Goal: Information Seeking & Learning: Learn about a topic

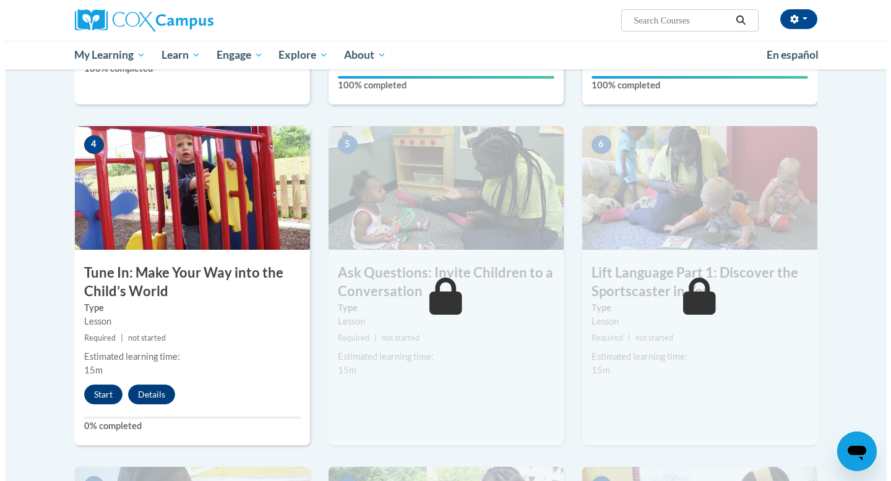
scroll to position [522, 0]
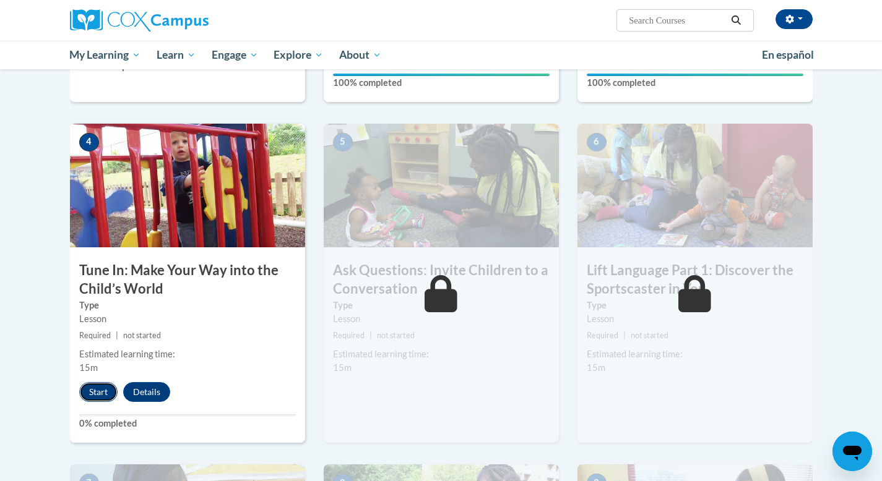
click at [109, 390] on button "Start" at bounding box center [98, 392] width 38 height 20
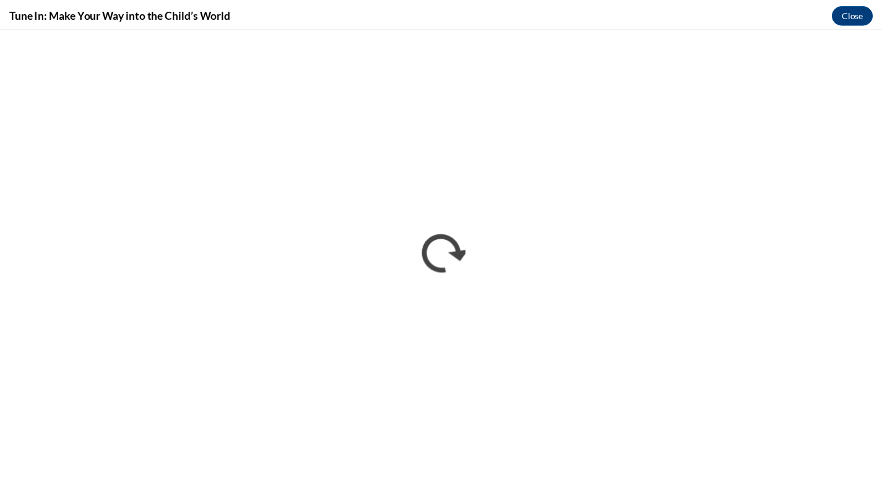
scroll to position [0, 0]
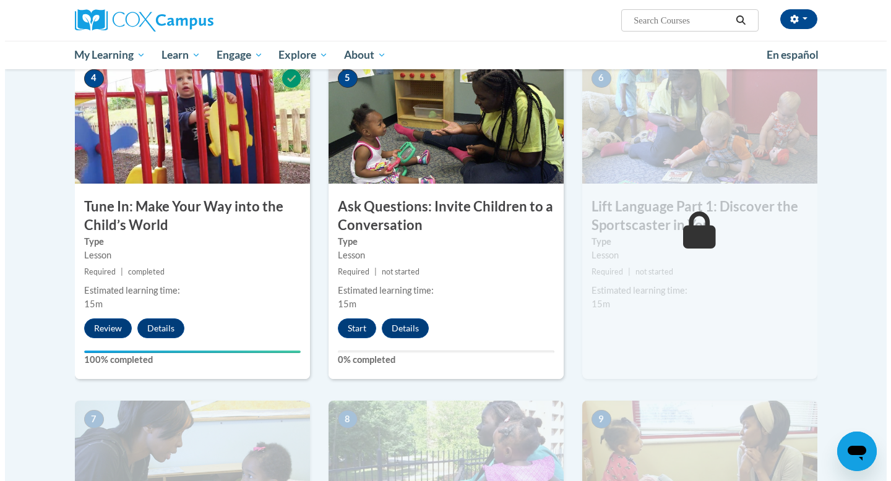
scroll to position [603, 0]
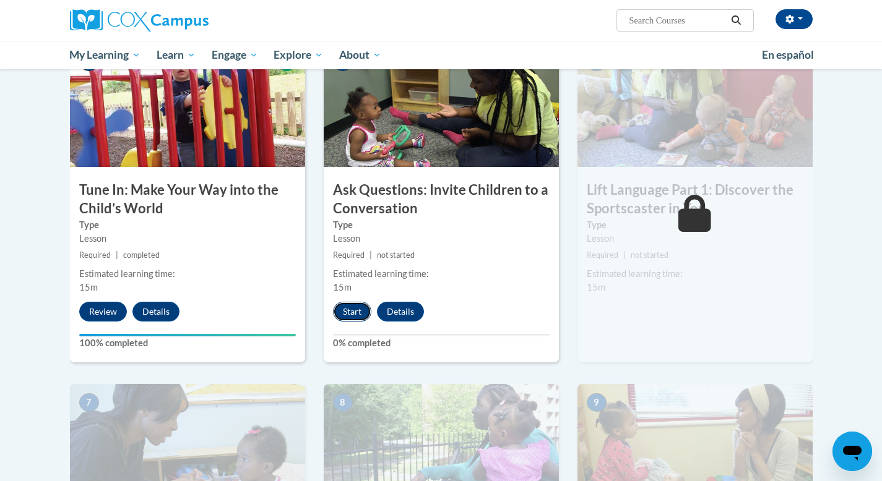
click at [345, 315] on button "Start" at bounding box center [352, 312] width 38 height 20
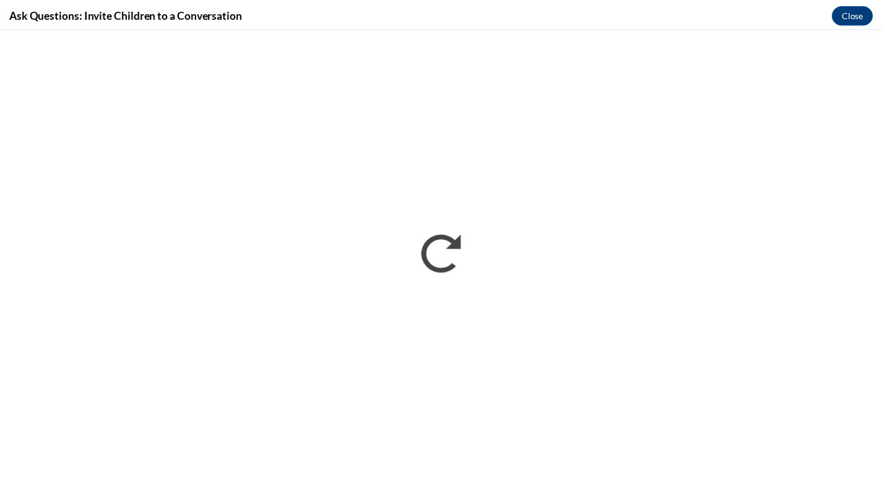
scroll to position [0, 0]
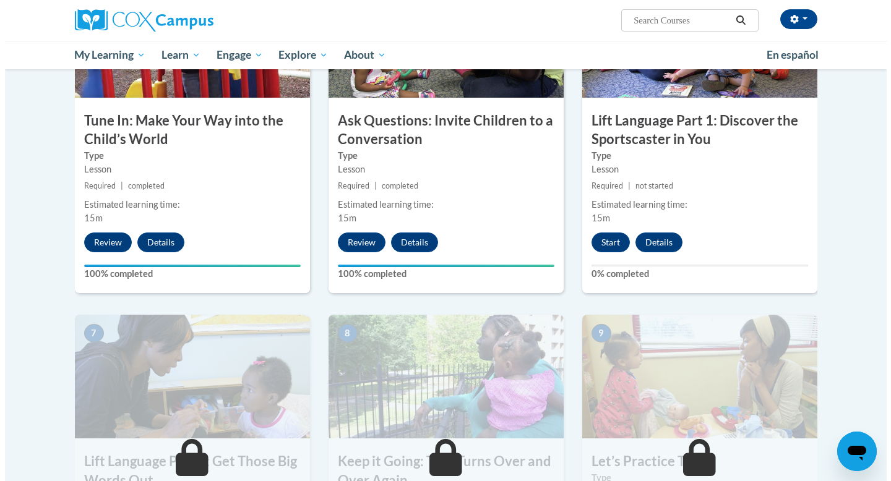
scroll to position [672, 0]
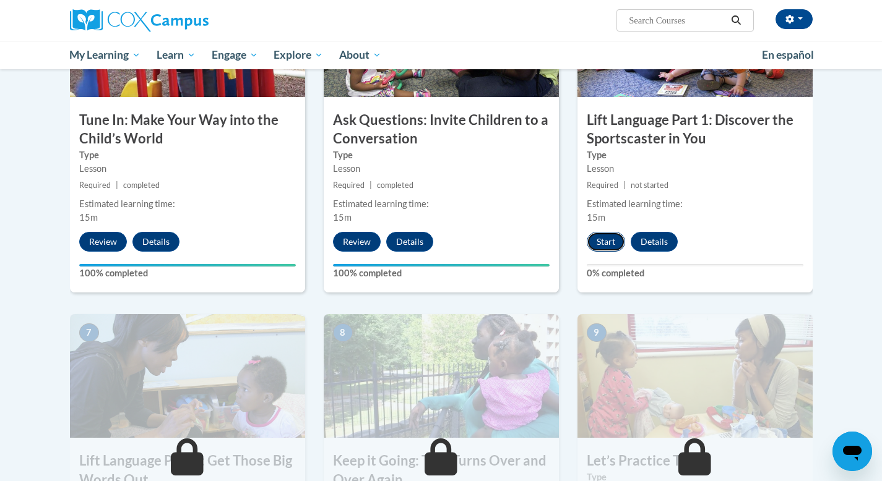
click at [606, 239] on button "Start" at bounding box center [605, 242] width 38 height 20
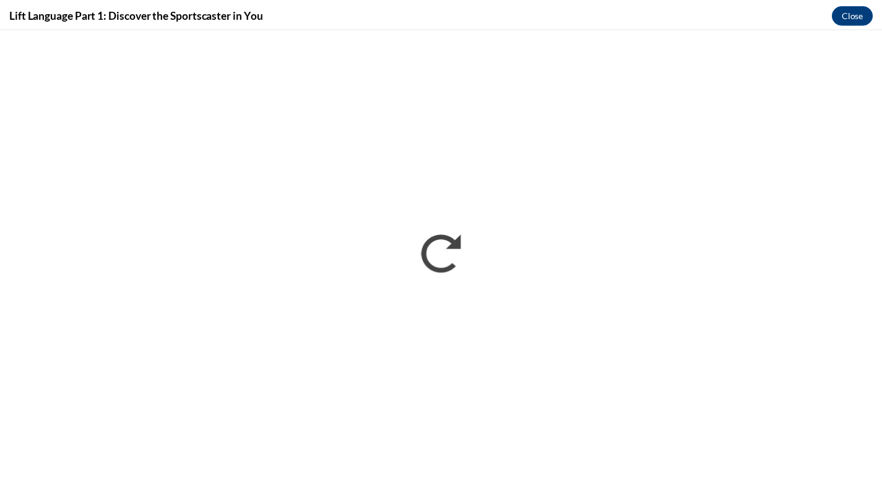
scroll to position [0, 0]
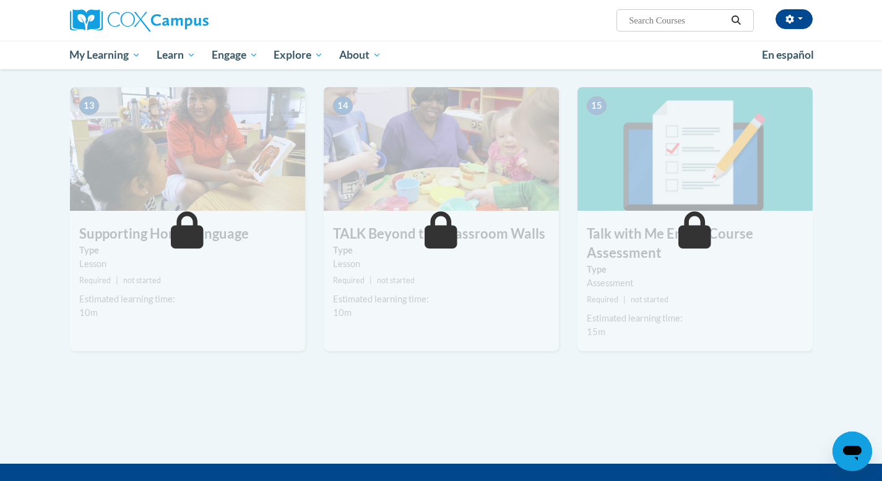
scroll to position [1537, 0]
